Goal: Task Accomplishment & Management: Complete application form

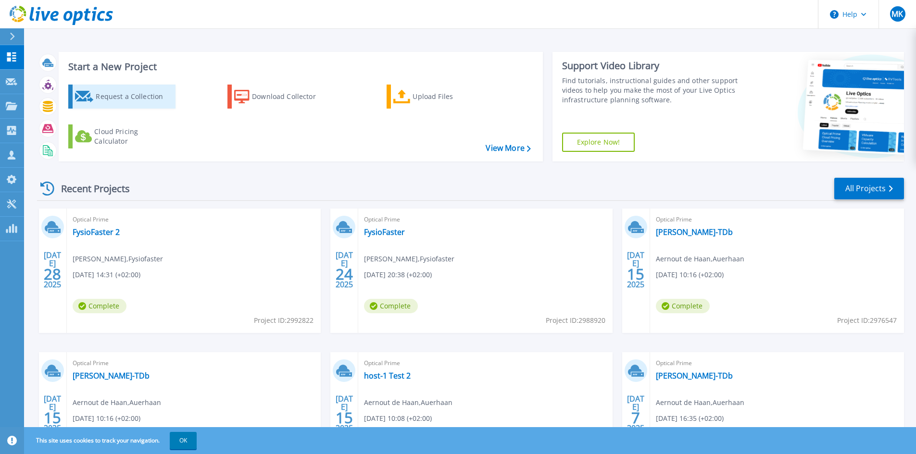
click at [105, 98] on div "Request a Collection" at bounding box center [134, 96] width 77 height 19
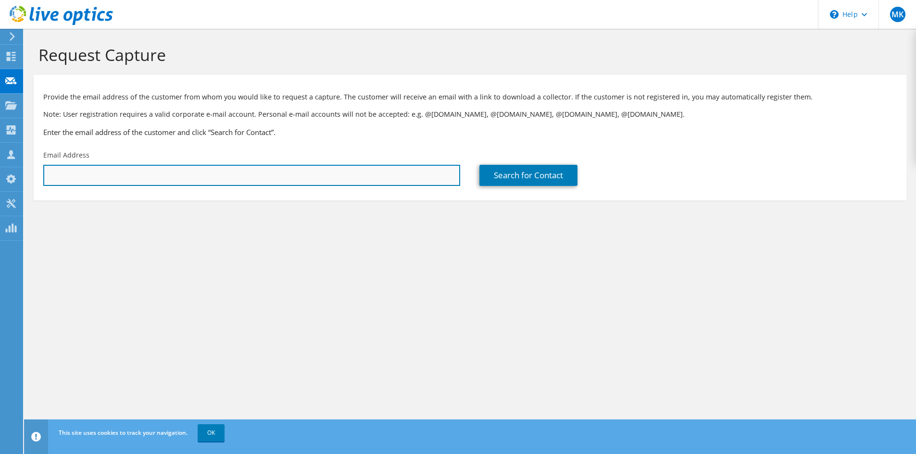
click at [109, 178] on input "text" at bounding box center [251, 175] width 417 height 21
type input "c"
paste input "c.stenhuys@dewillem.nl"
type input "c.stenhuys@dewillem.nl"
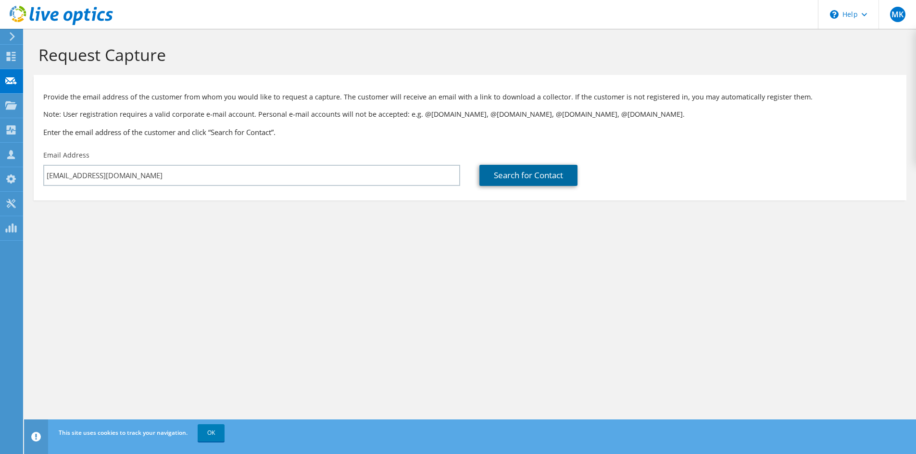
click at [514, 173] on link "Search for Contact" at bounding box center [528, 175] width 98 height 21
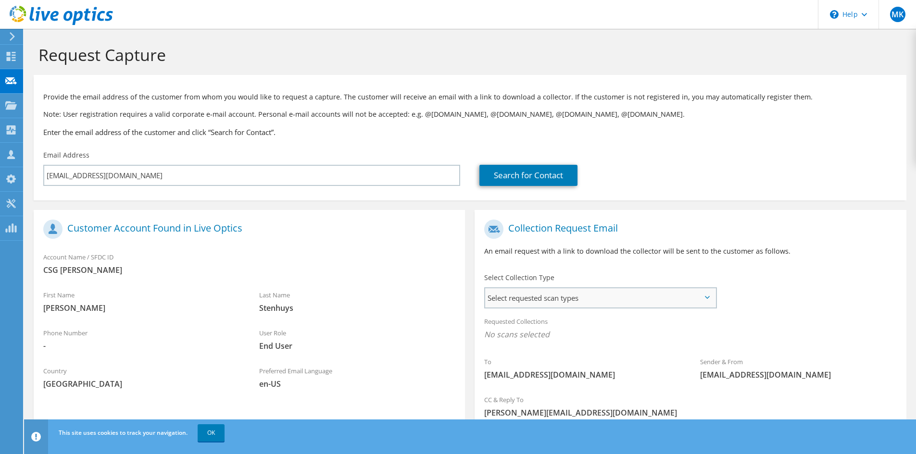
click at [542, 304] on span "Select requested scan types" at bounding box center [600, 297] width 230 height 19
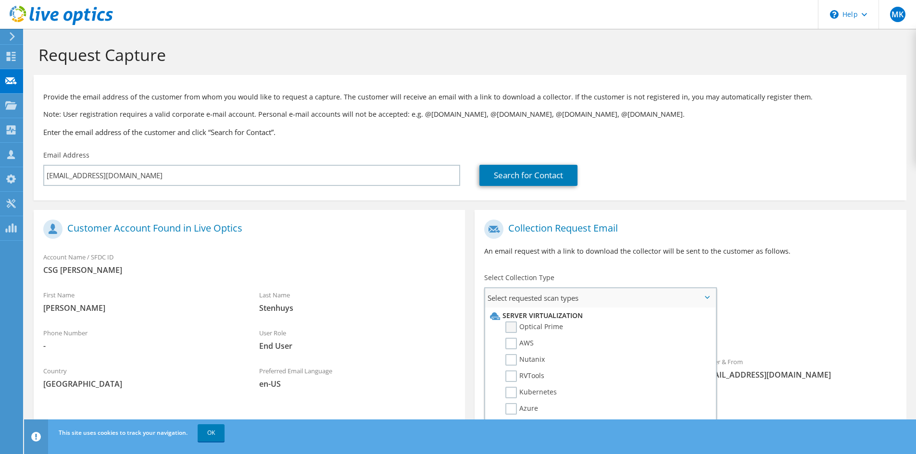
click at [525, 327] on label "Optical Prime" at bounding box center [534, 328] width 58 height 12
click at [0, 0] on input "Optical Prime" at bounding box center [0, 0] width 0 height 0
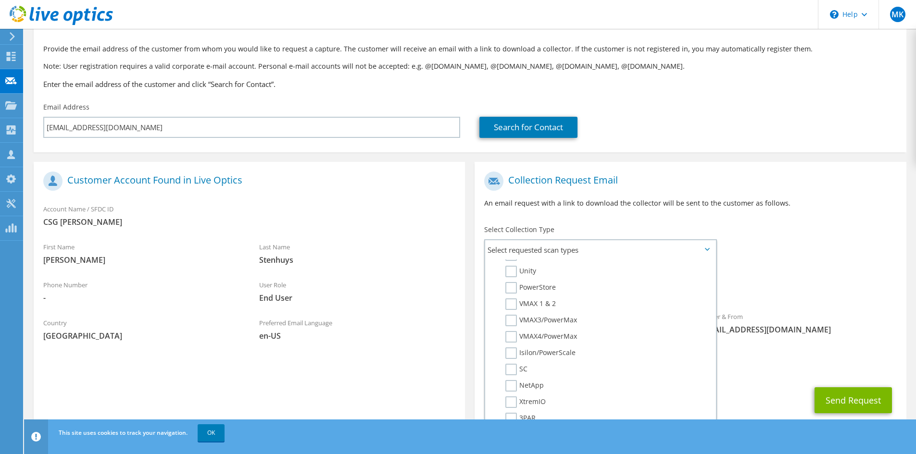
click at [815, 279] on div "Requested Collections No scans selected Optical Prime" at bounding box center [689, 282] width 431 height 38
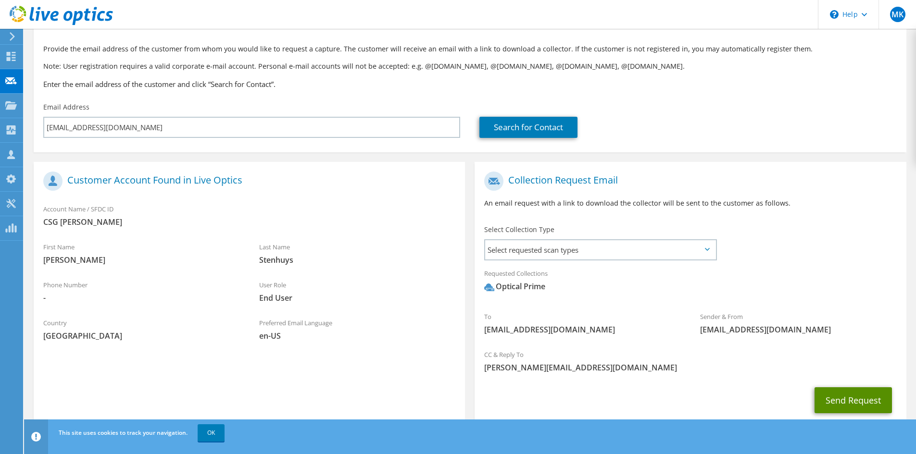
click at [822, 397] on button "Send Request" at bounding box center [852, 400] width 77 height 26
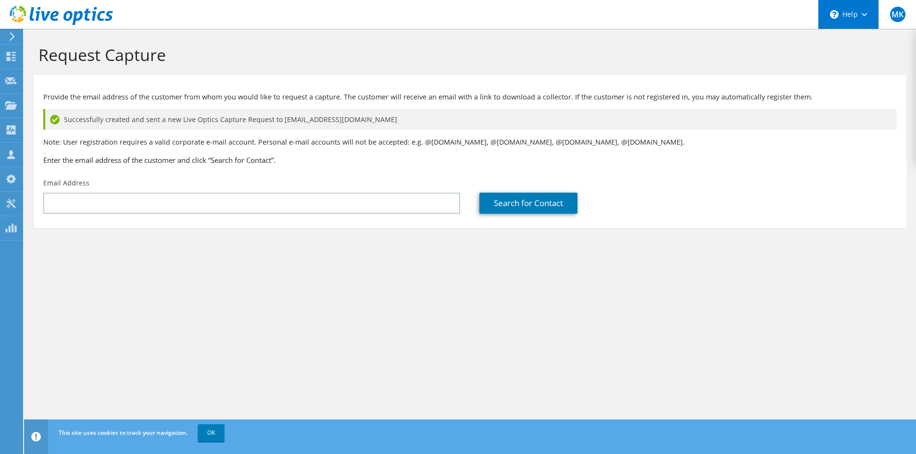
click at [857, 13] on div "\n Help" at bounding box center [848, 14] width 61 height 29
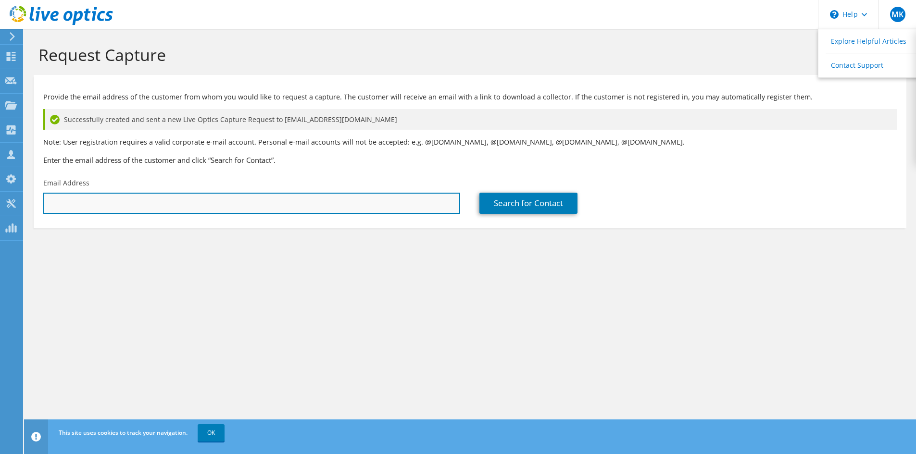
drag, startPoint x: 124, startPoint y: 211, endPoint x: 123, endPoint y: 205, distance: 5.8
click at [122, 210] on input "text" at bounding box center [251, 203] width 417 height 21
type input "c.stenhuys@dewillem.nl"
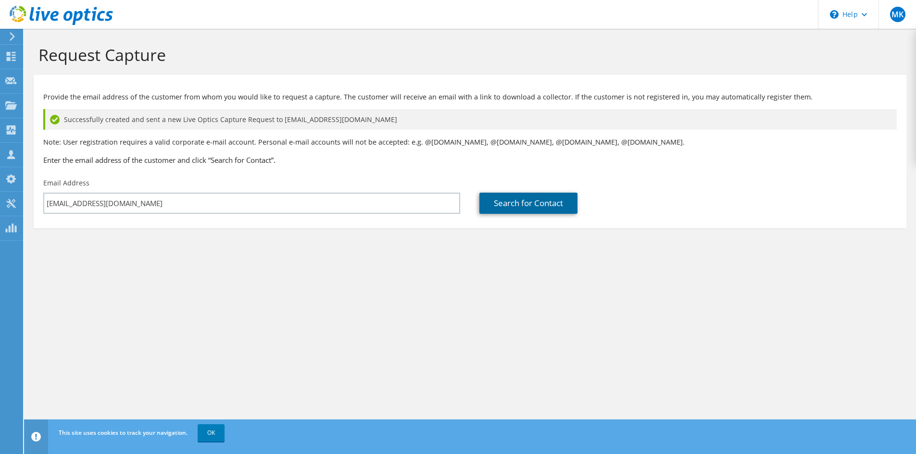
click at [507, 204] on link "Search for Contact" at bounding box center [528, 203] width 98 height 21
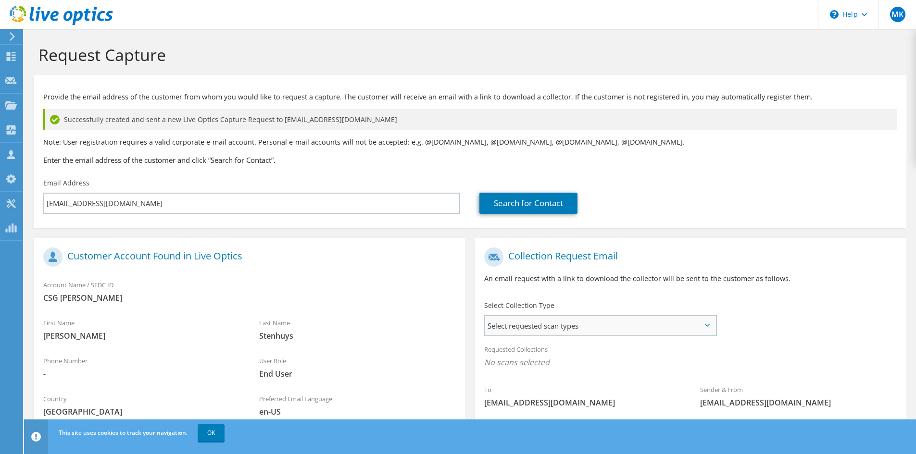
click at [570, 323] on span "Select requested scan types" at bounding box center [600, 325] width 230 height 19
click at [515, 355] on label "Optical Prime" at bounding box center [534, 355] width 58 height 12
click at [0, 0] on input "Optical Prime" at bounding box center [0, 0] width 0 height 0
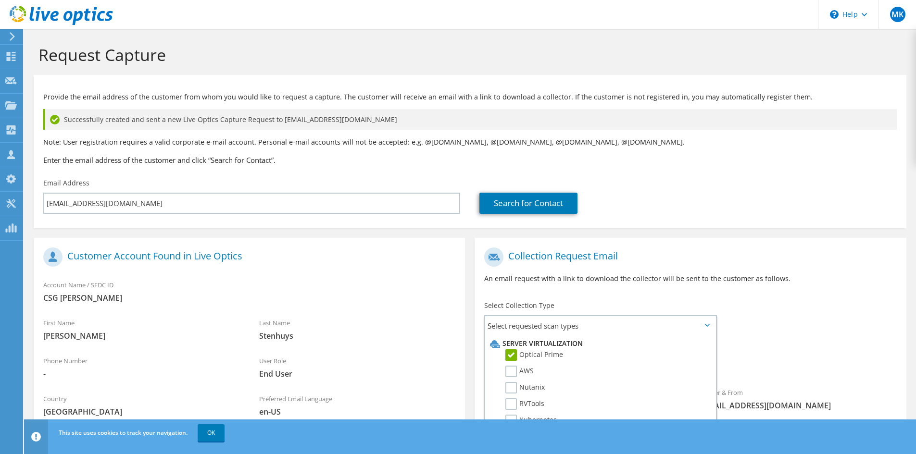
scroll to position [102, 0]
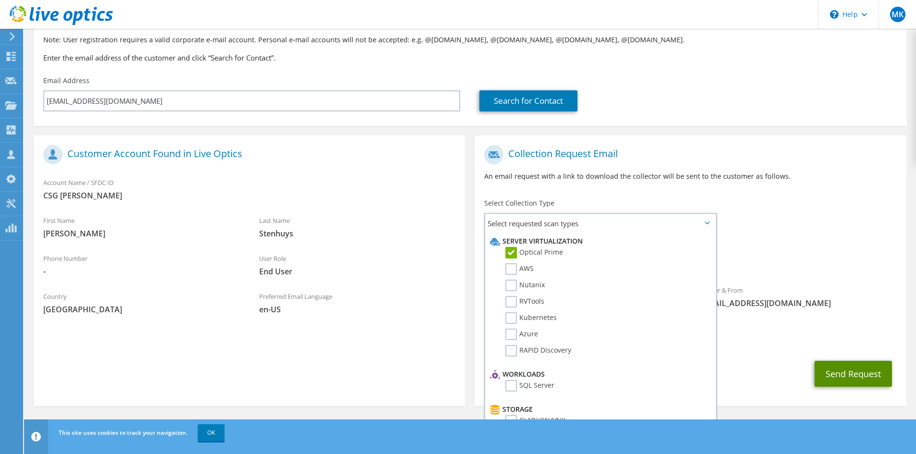
click at [860, 375] on button "Send Request" at bounding box center [852, 374] width 77 height 26
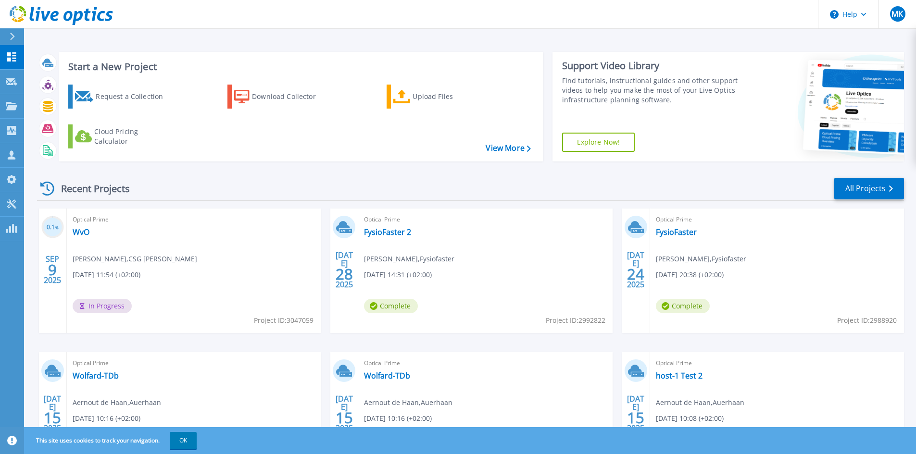
scroll to position [78, 0]
